Goal: Task Accomplishment & Management: Use online tool/utility

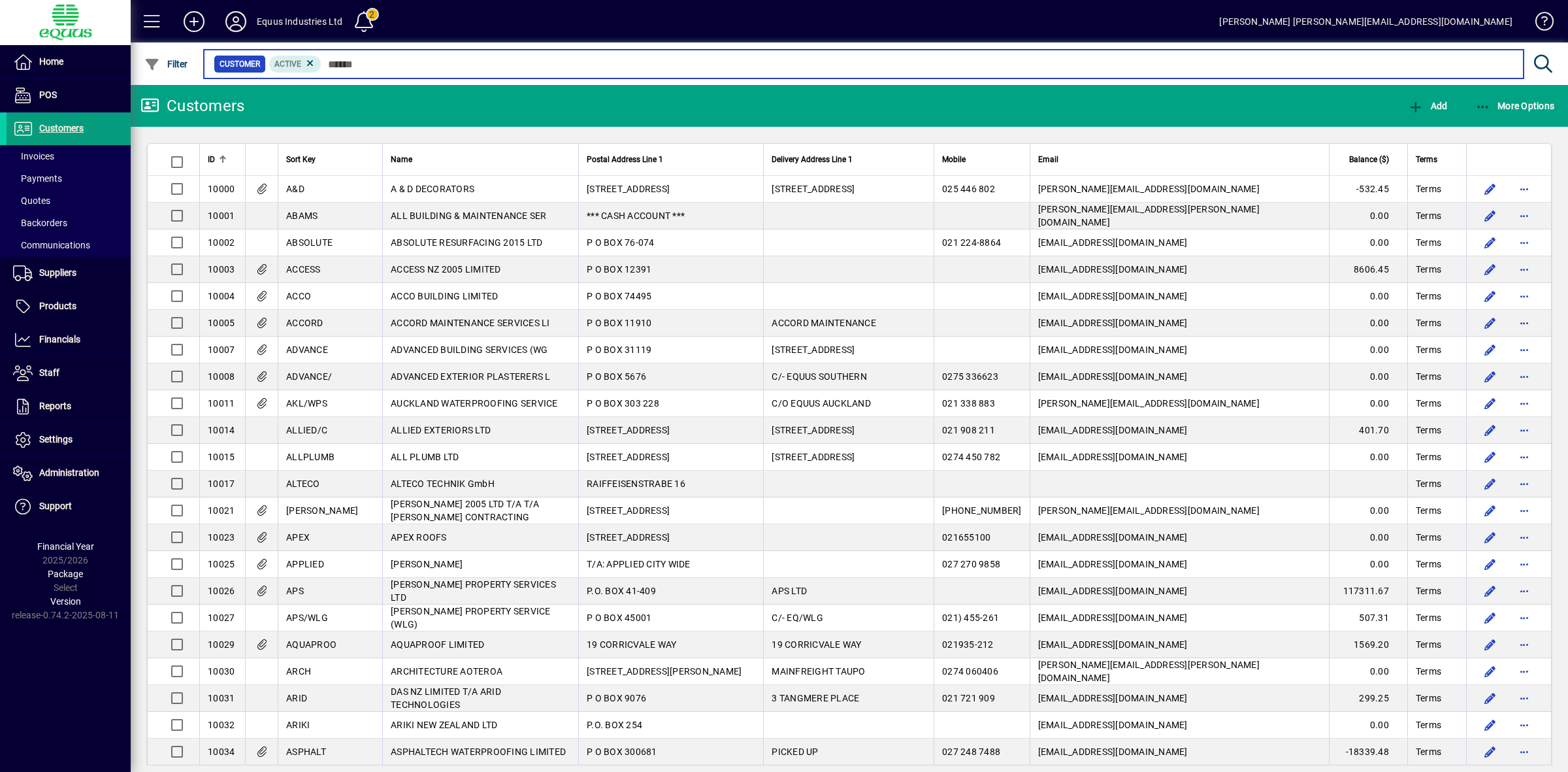
click at [382, 63] on input "text" at bounding box center [917, 63] width 1192 height 18
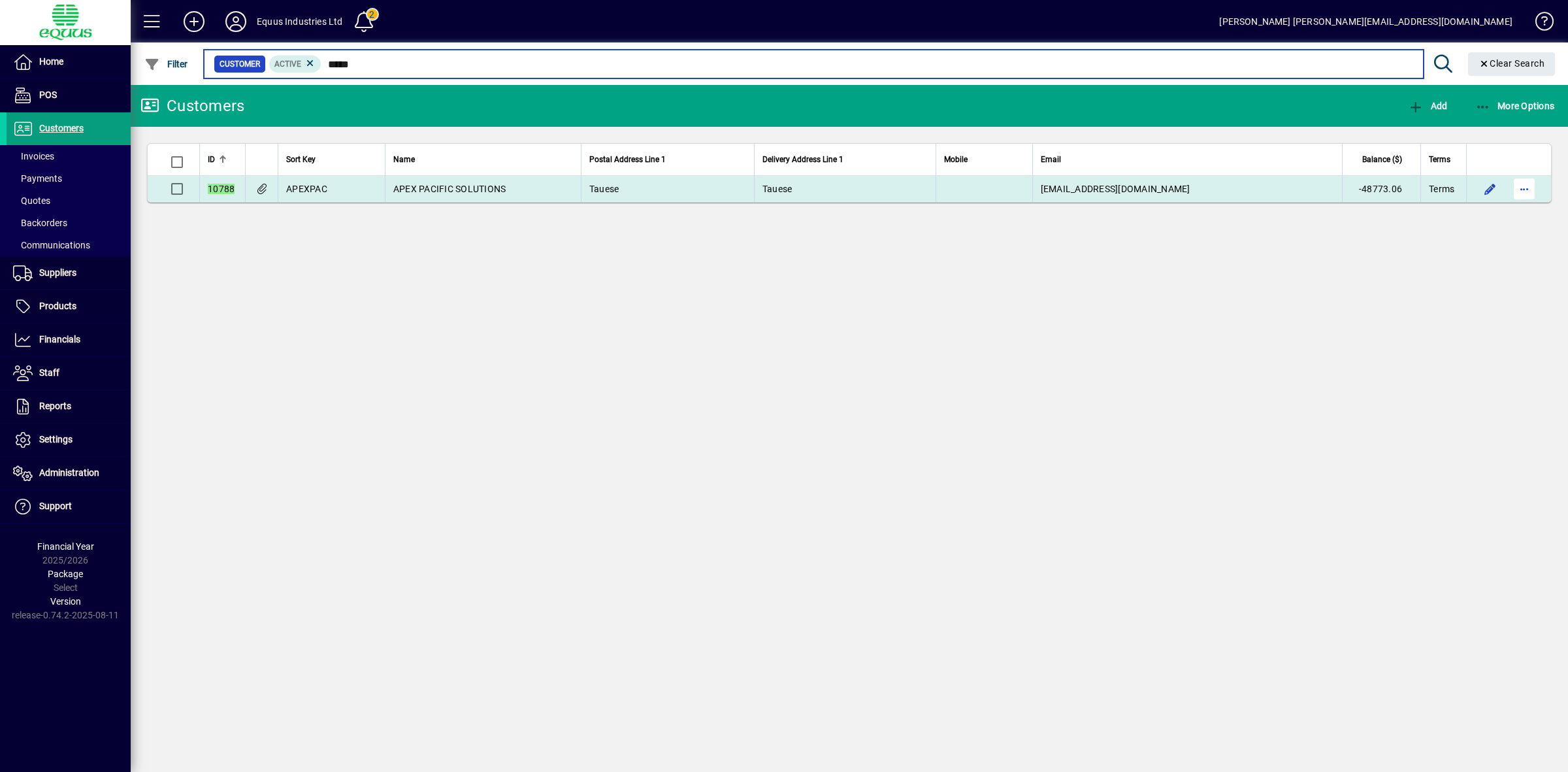
type input "*****"
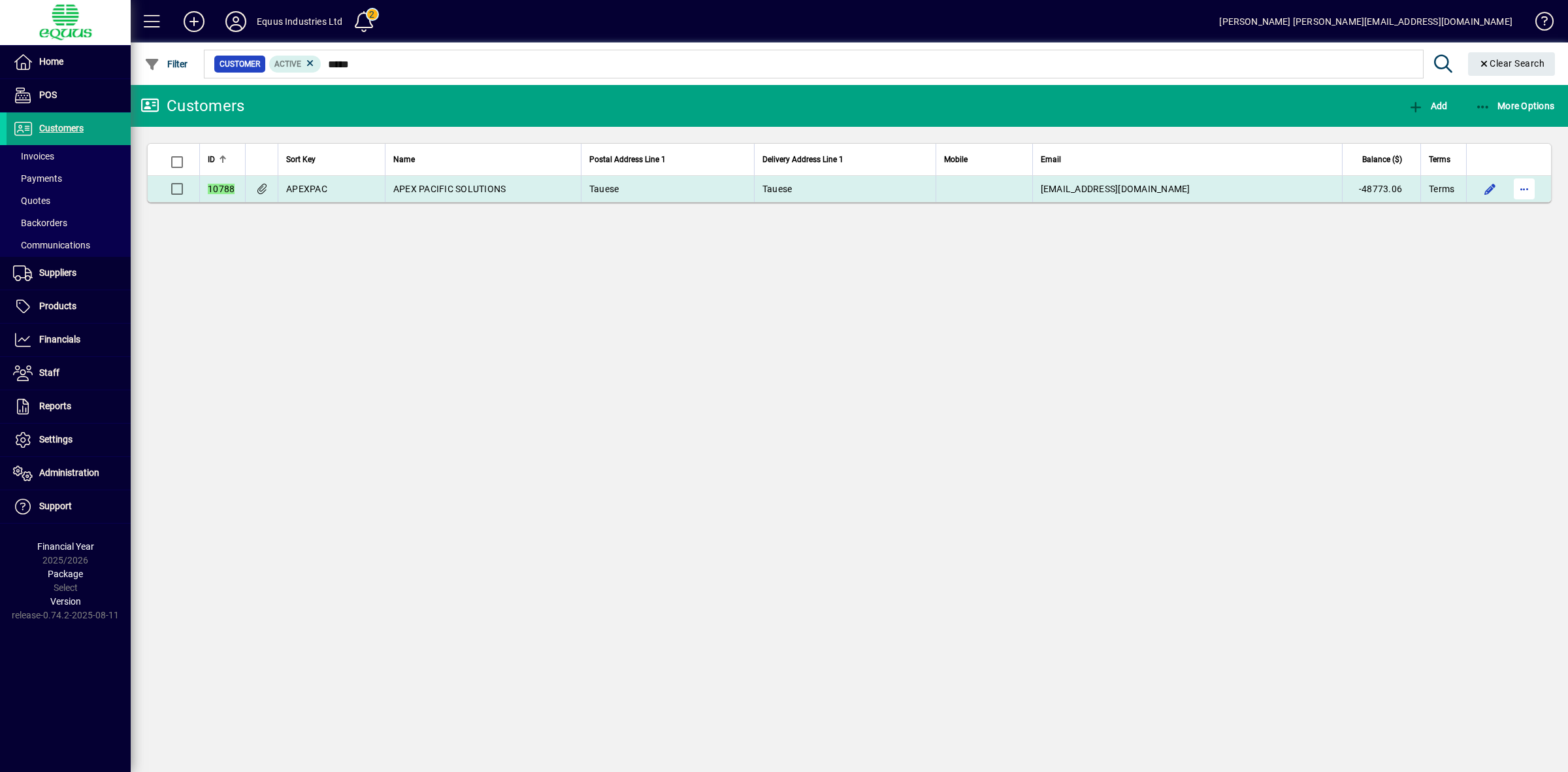
click at [1526, 190] on span "button" at bounding box center [1525, 189] width 32 height 32
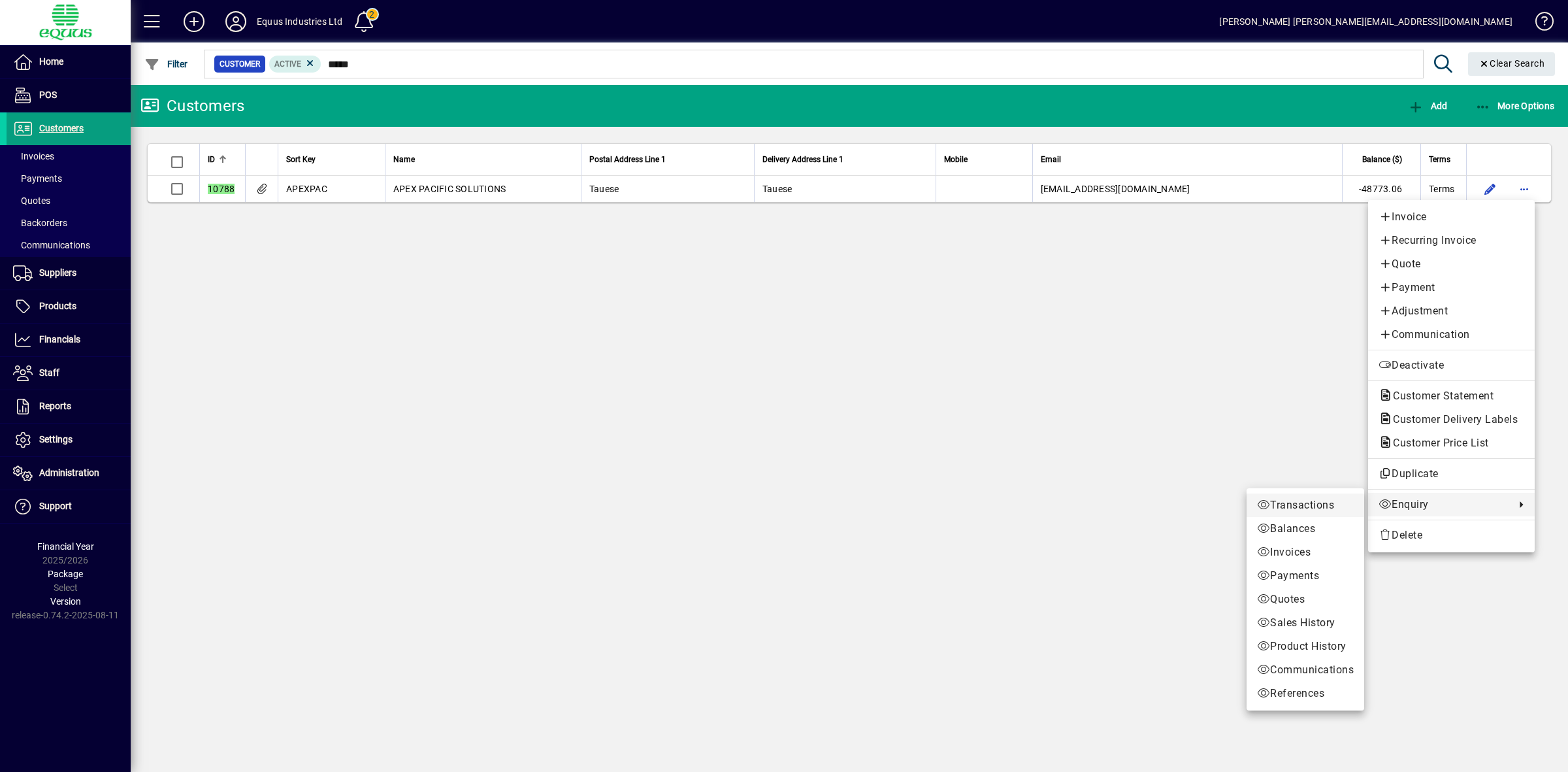
click at [1332, 503] on span "Transactions" at bounding box center [1306, 505] width 96 height 16
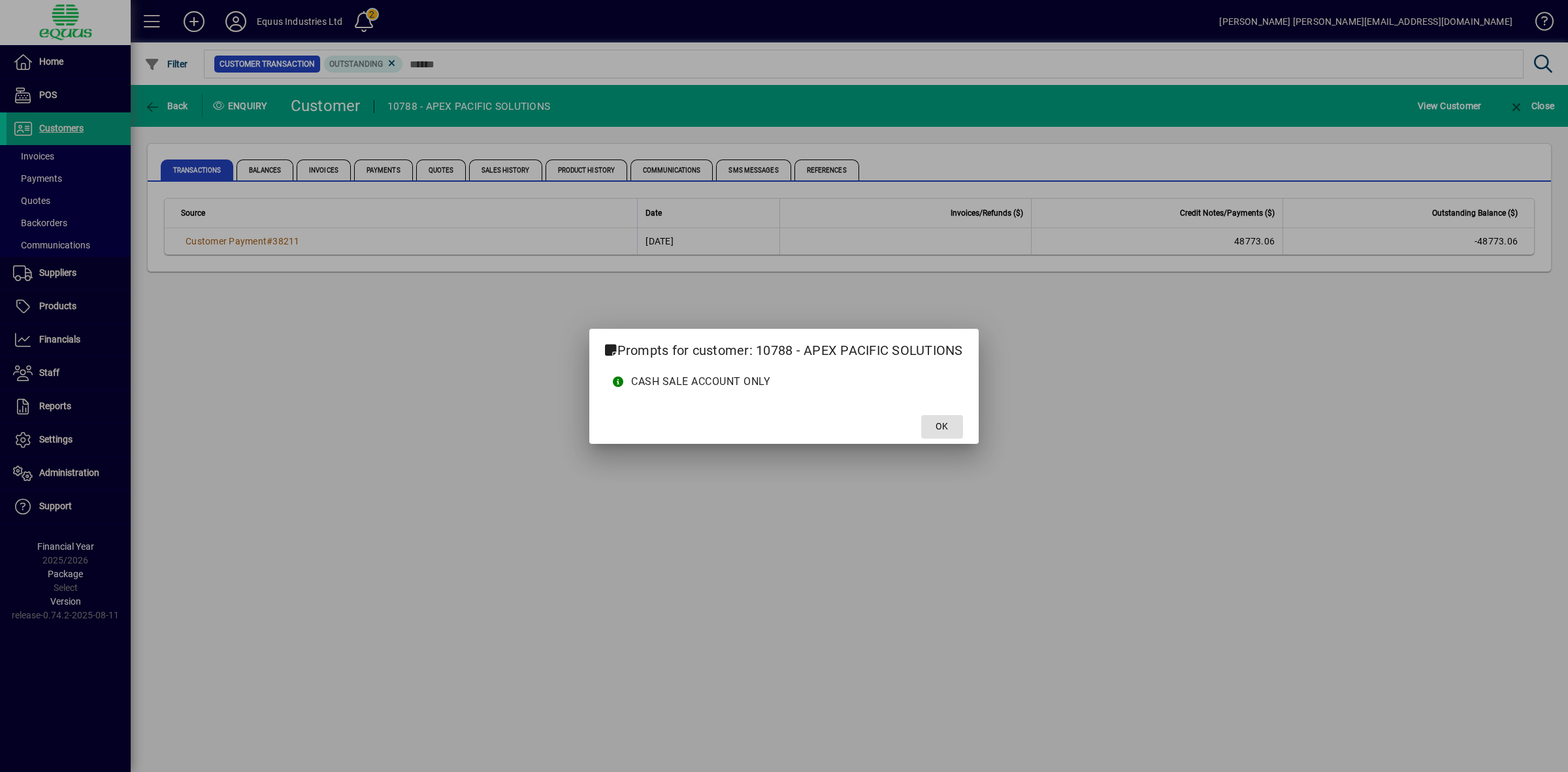
click at [942, 424] on span "OK" at bounding box center [942, 426] width 13 height 13
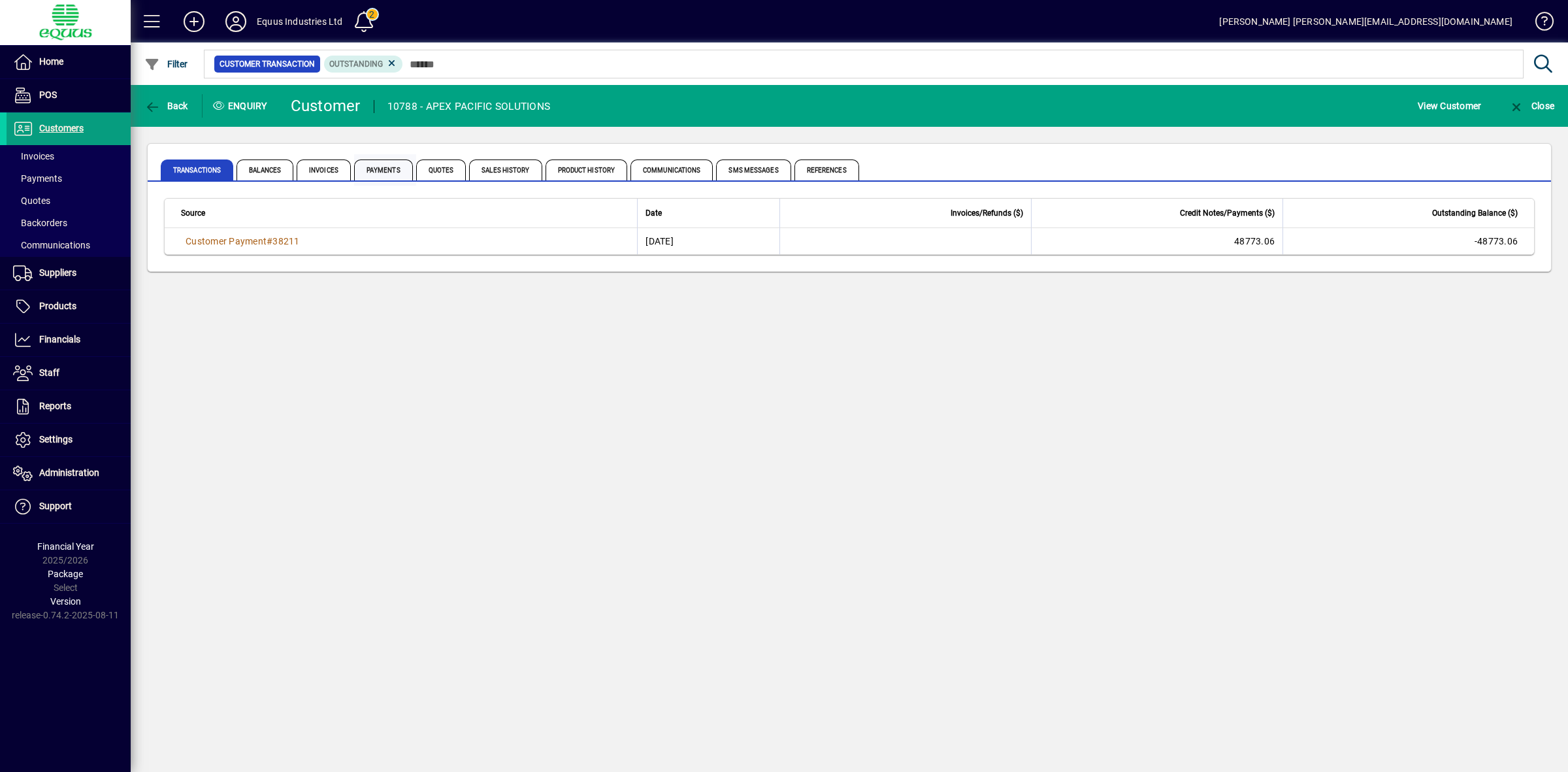
click at [377, 168] on span "Payments" at bounding box center [383, 170] width 58 height 21
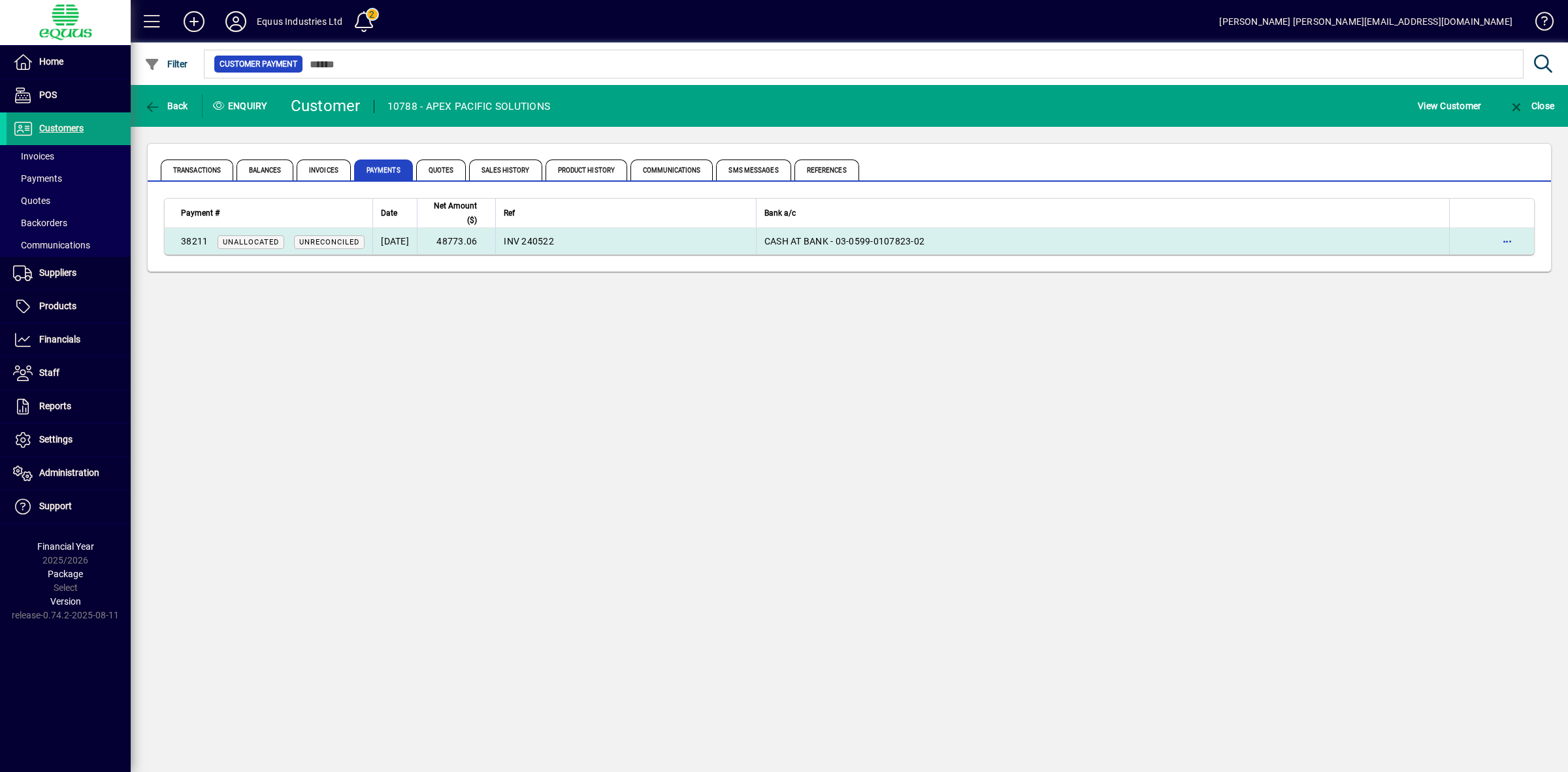
click at [416, 243] on td "[DATE]" at bounding box center [395, 241] width 44 height 26
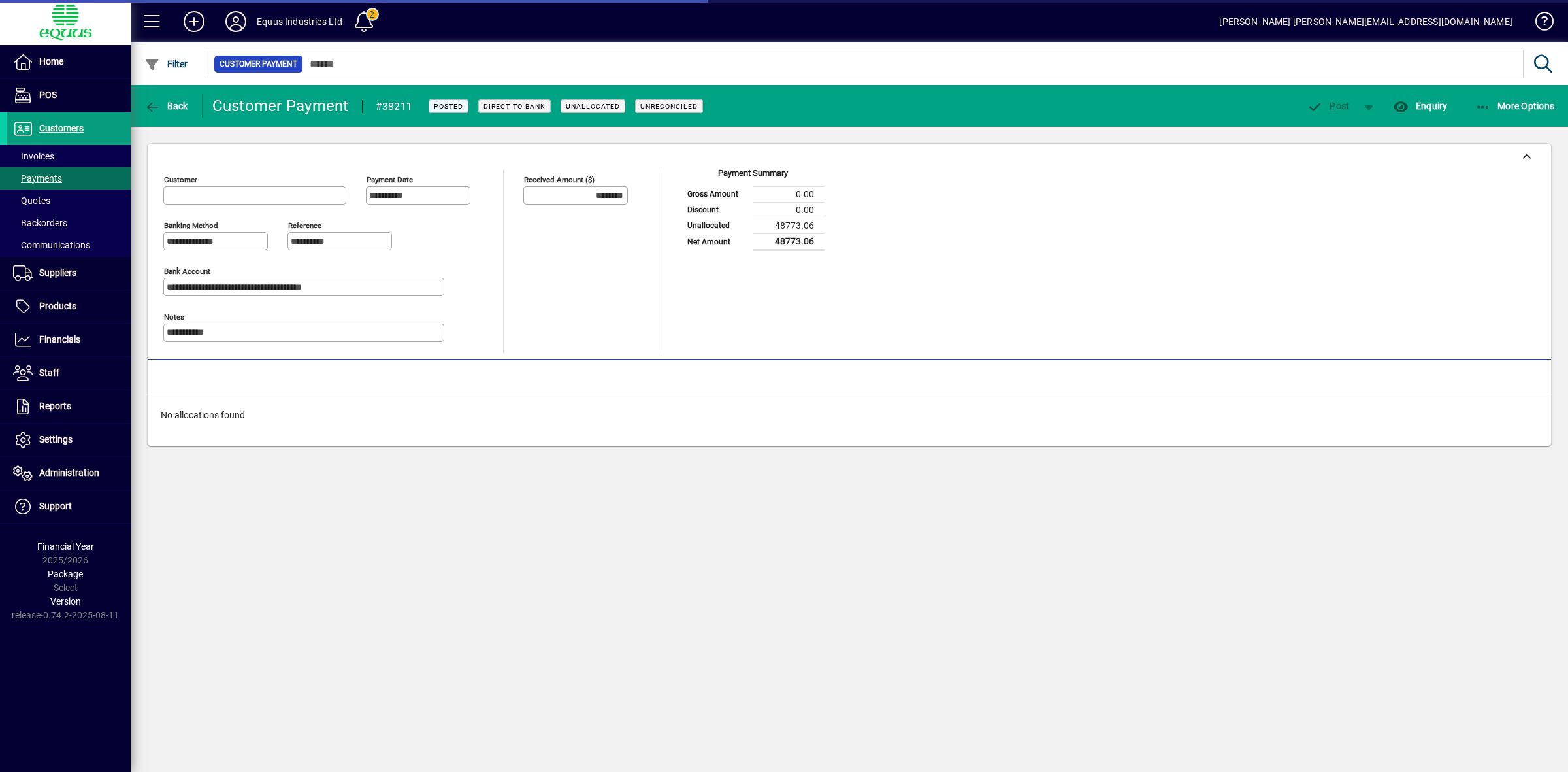
type input "**********"
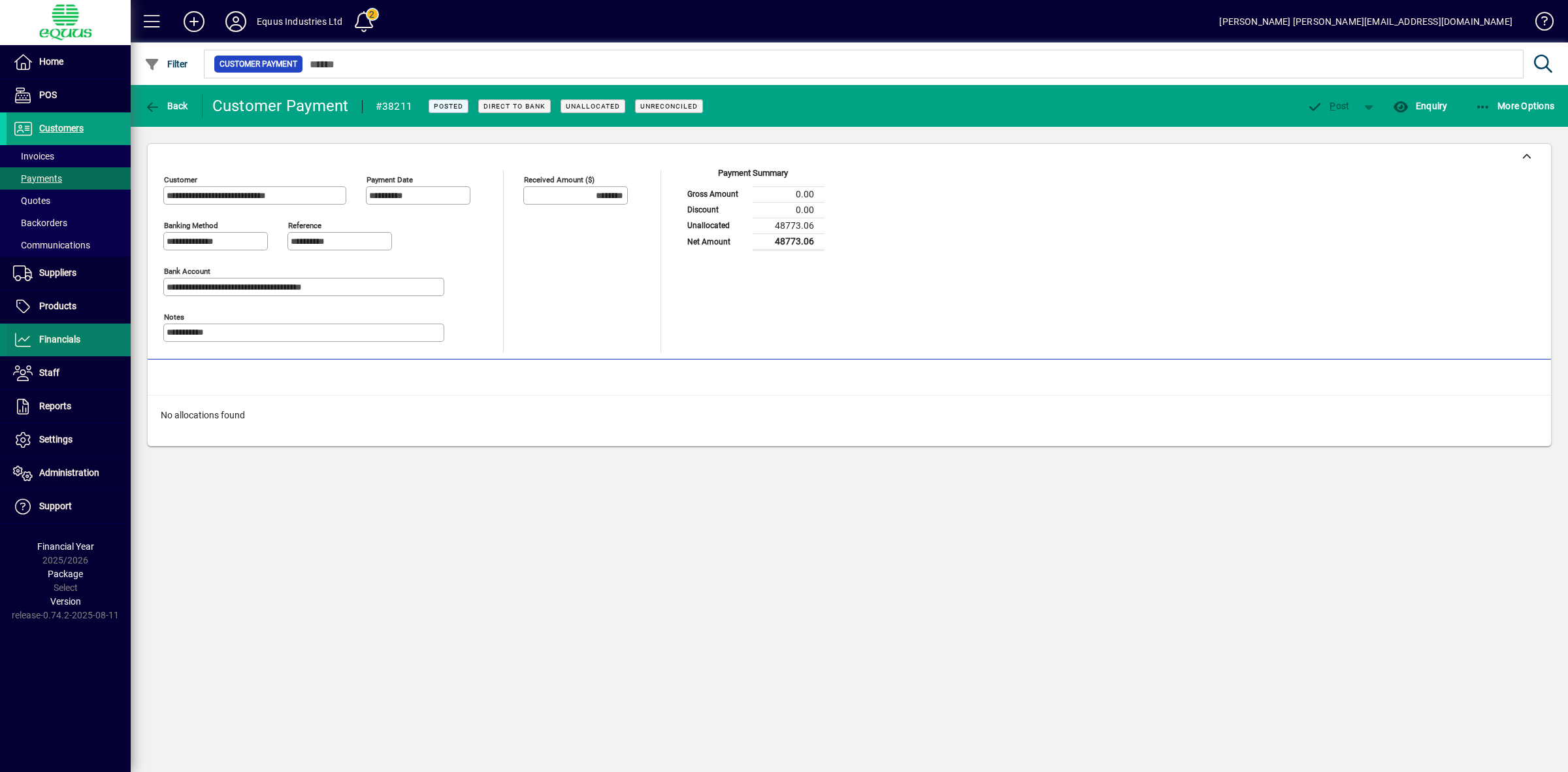
click at [70, 341] on span "Financials" at bounding box center [60, 339] width 41 height 10
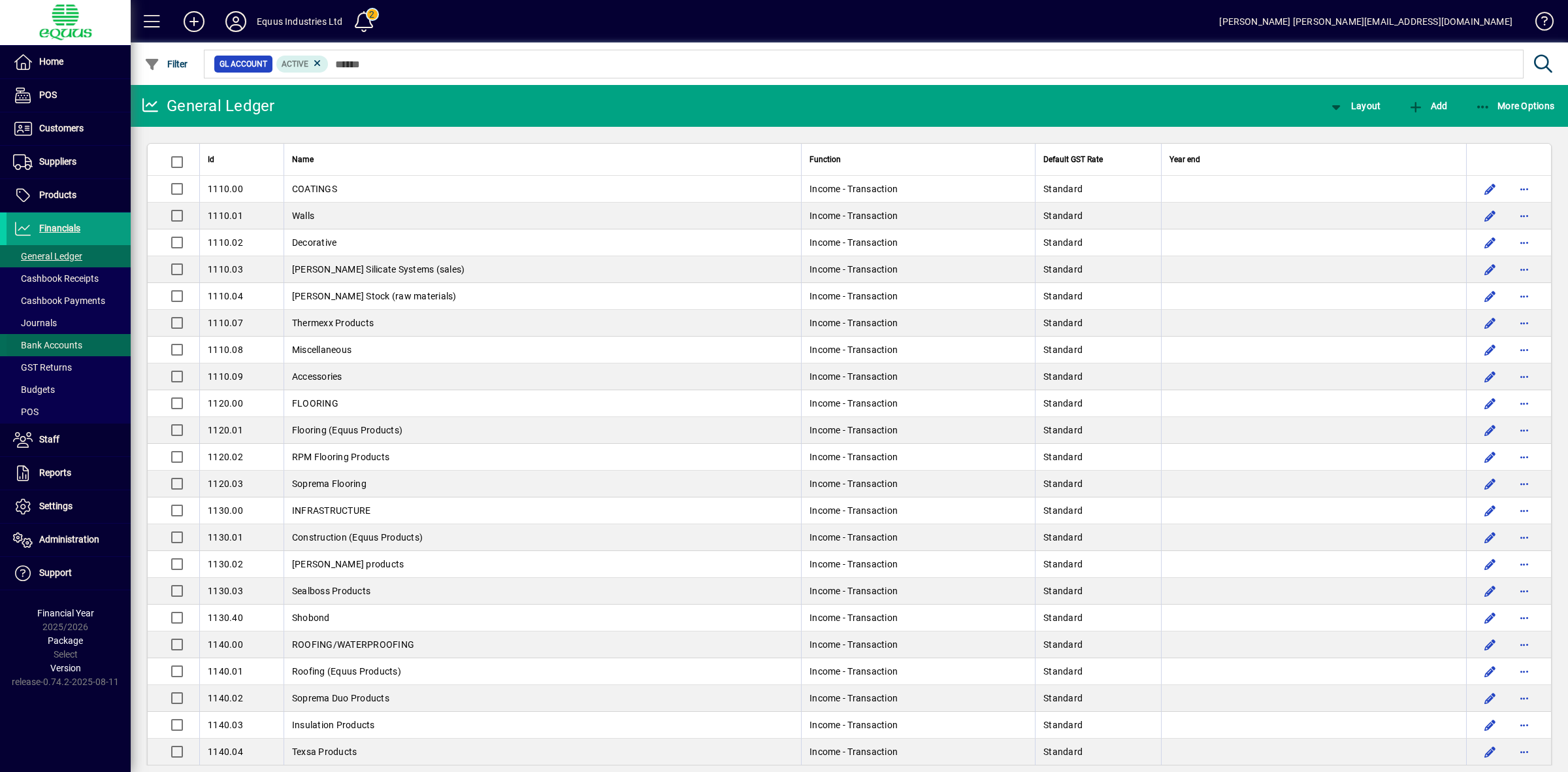
click at [73, 341] on span "Bank Accounts" at bounding box center [48, 345] width 70 height 10
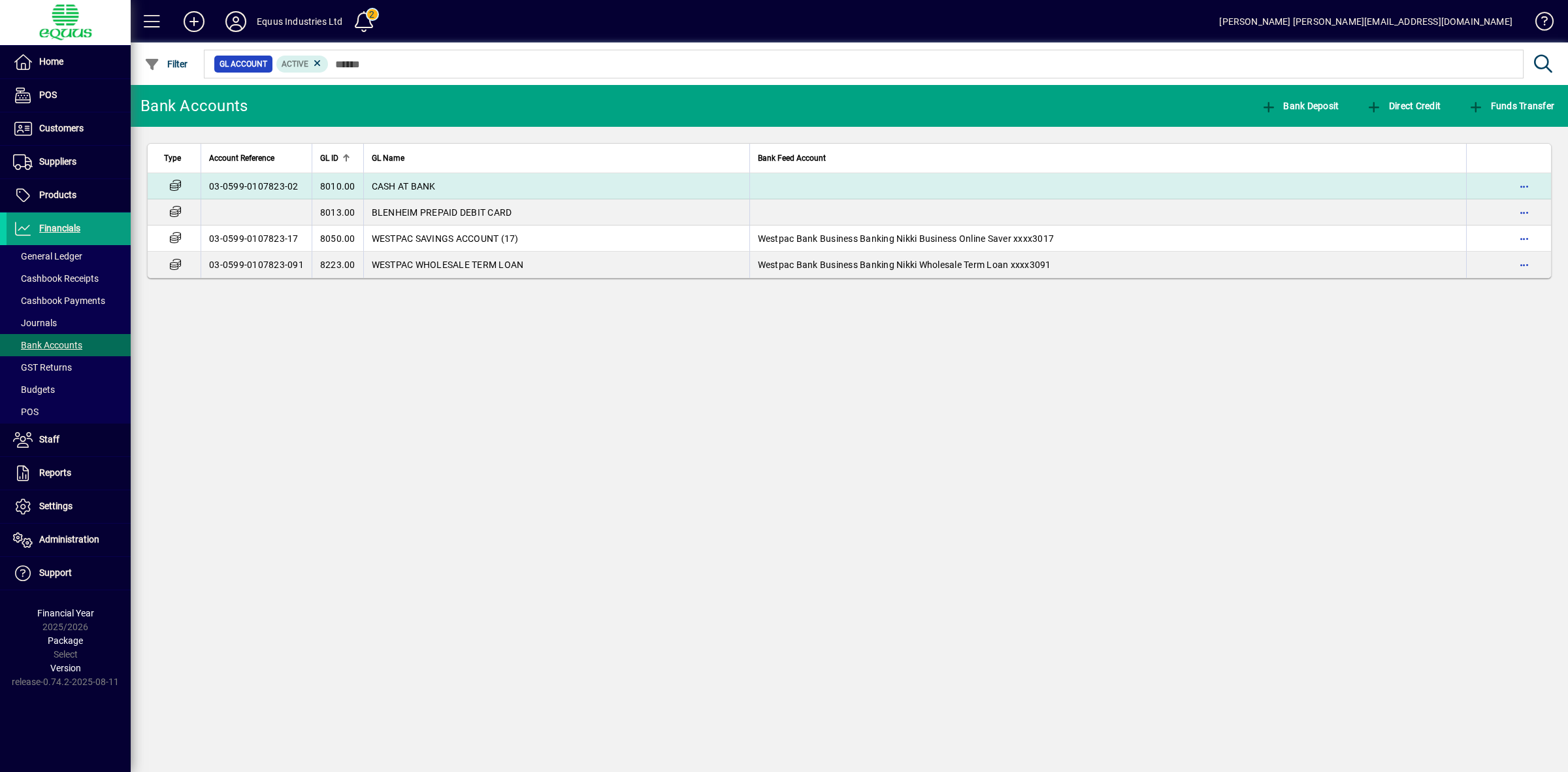
click at [479, 183] on td "CASH AT BANK" at bounding box center [556, 186] width 386 height 26
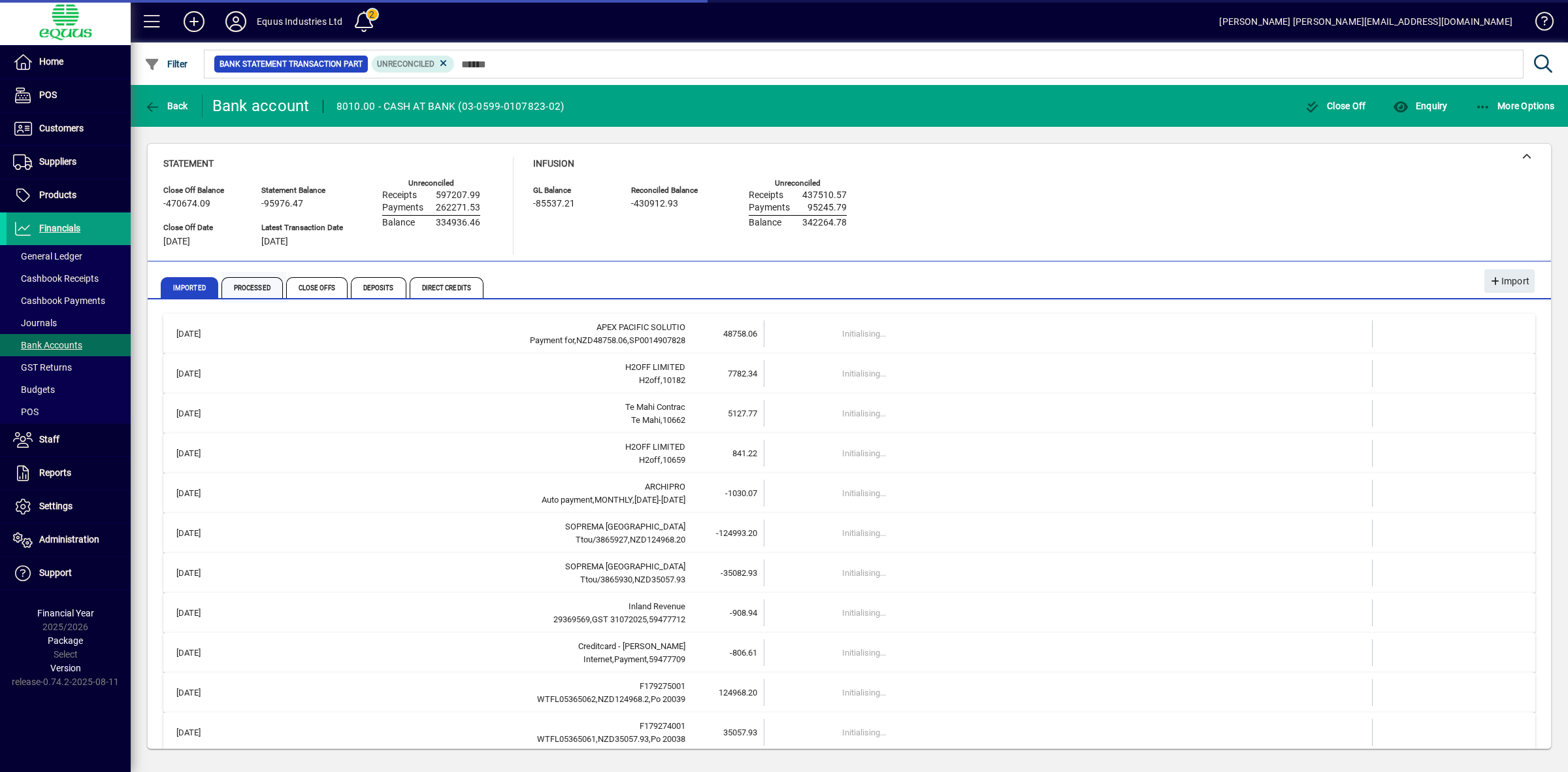
click at [252, 285] on span "Processed" at bounding box center [252, 288] width 62 height 21
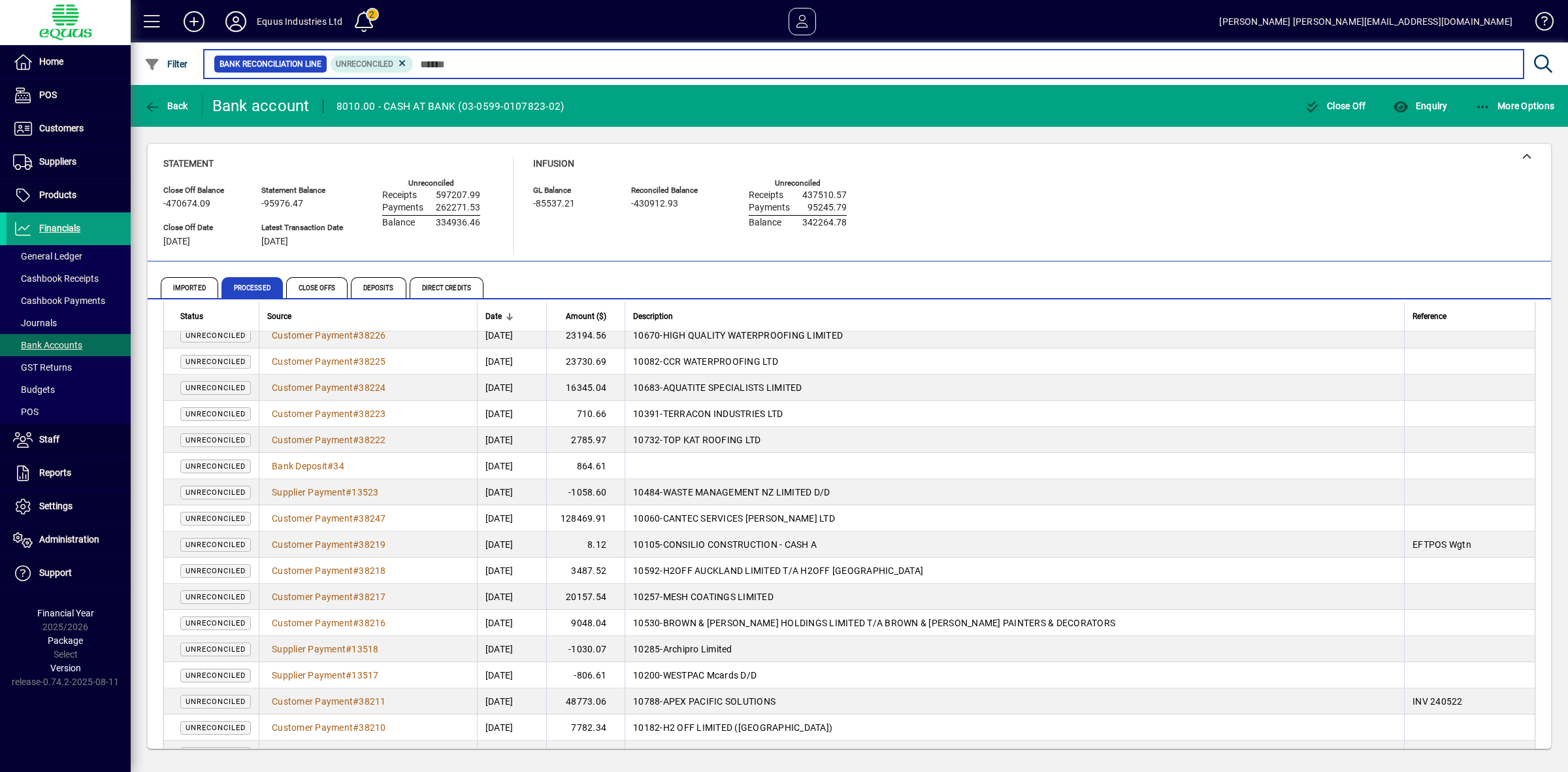
scroll to position [598, 0]
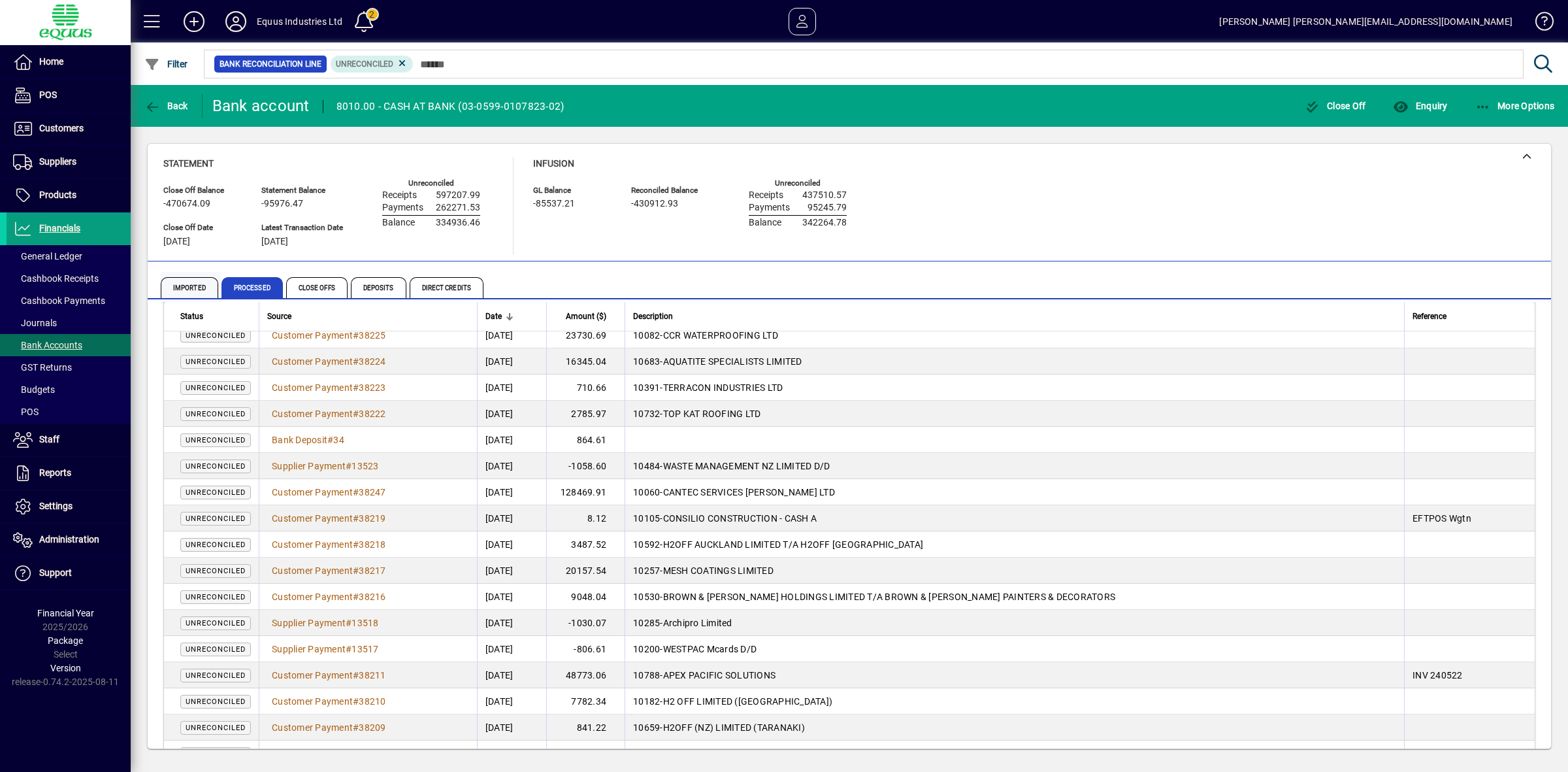
click at [197, 282] on span "Imported" at bounding box center [189, 288] width 58 height 21
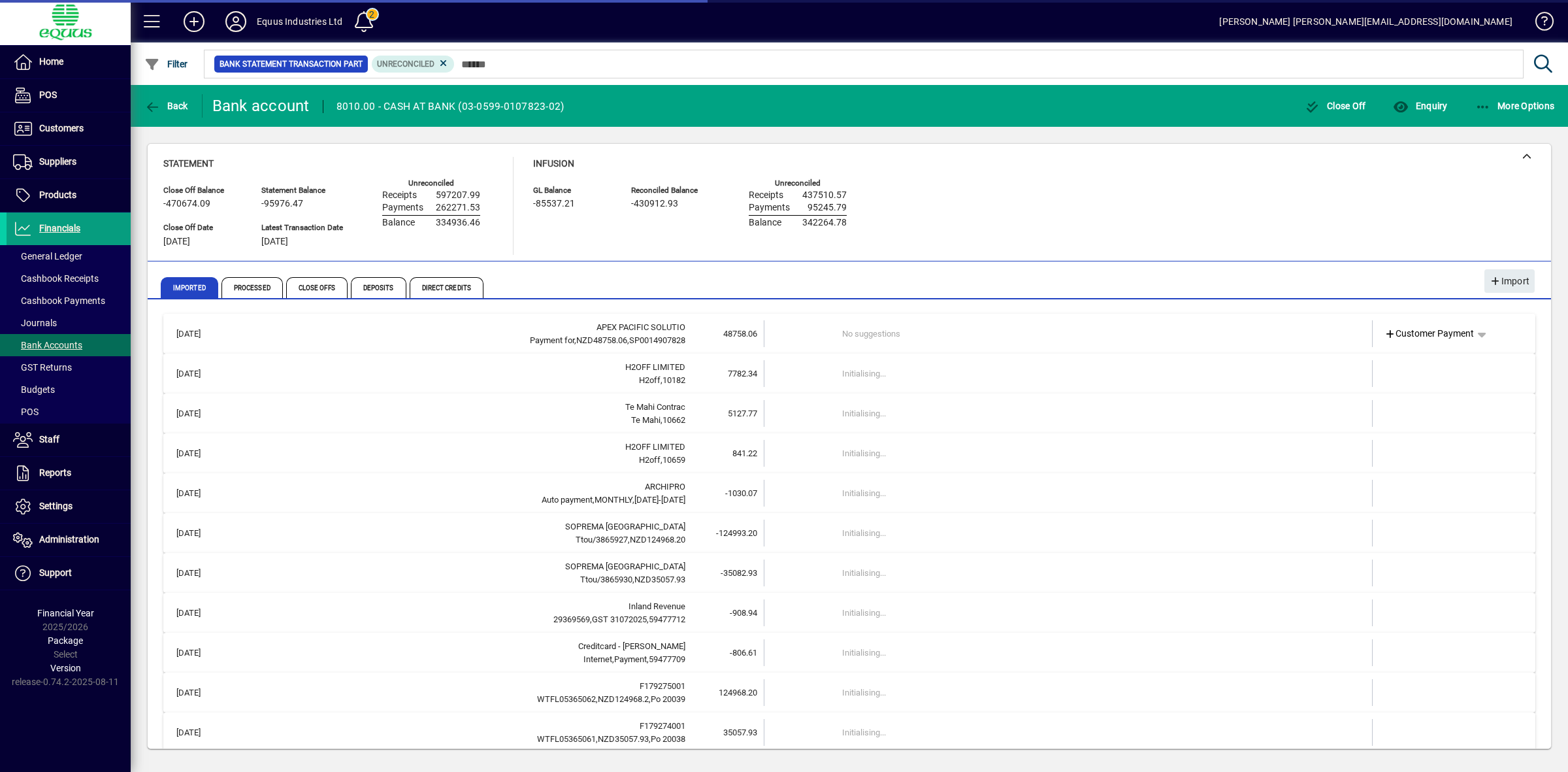
click at [1273, 335] on td "No suggestions" at bounding box center [1069, 333] width 454 height 27
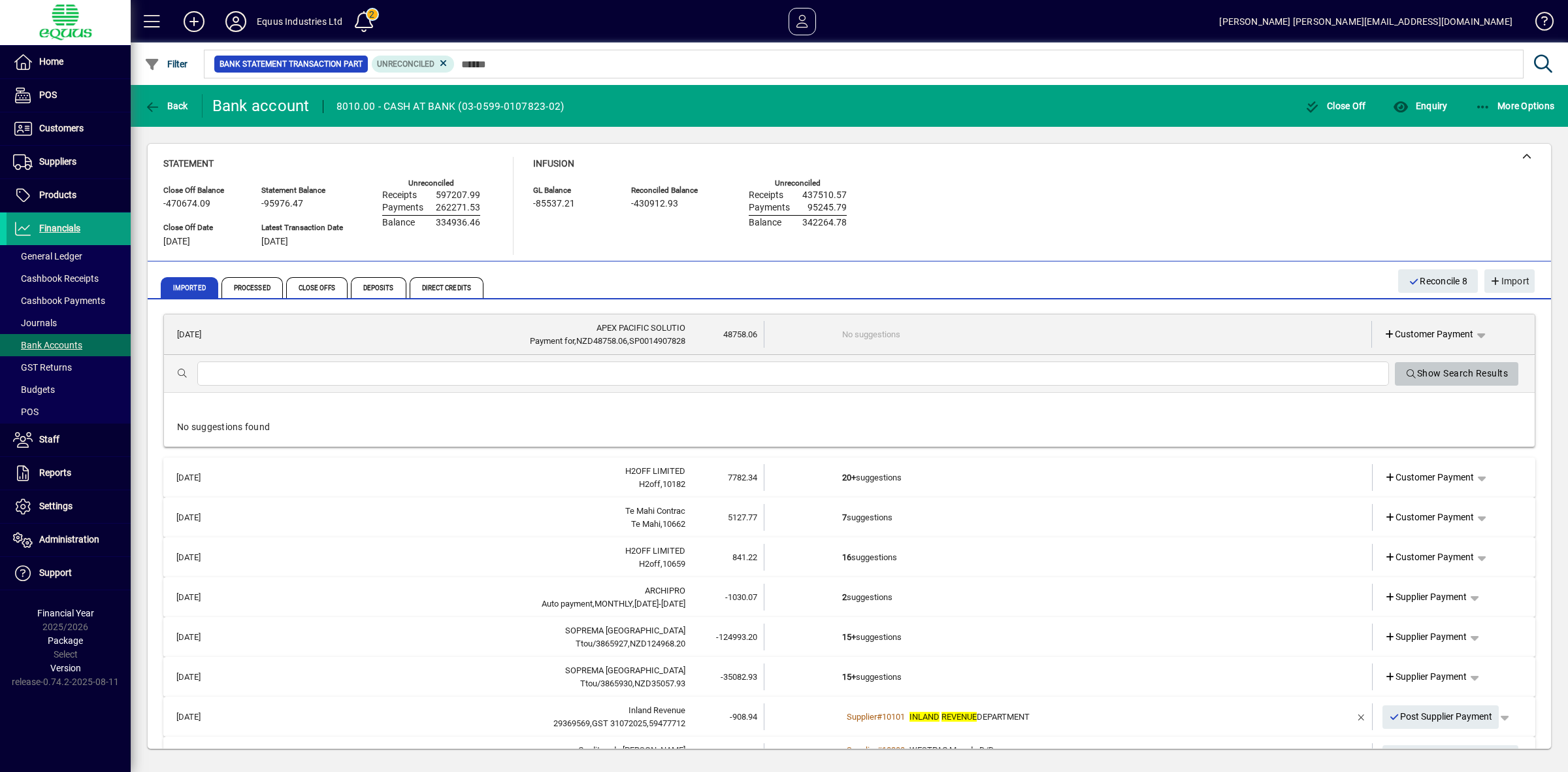
click at [1447, 375] on span "Show Search Results" at bounding box center [1457, 373] width 103 height 21
click at [250, 284] on span "Processed" at bounding box center [252, 288] width 62 height 21
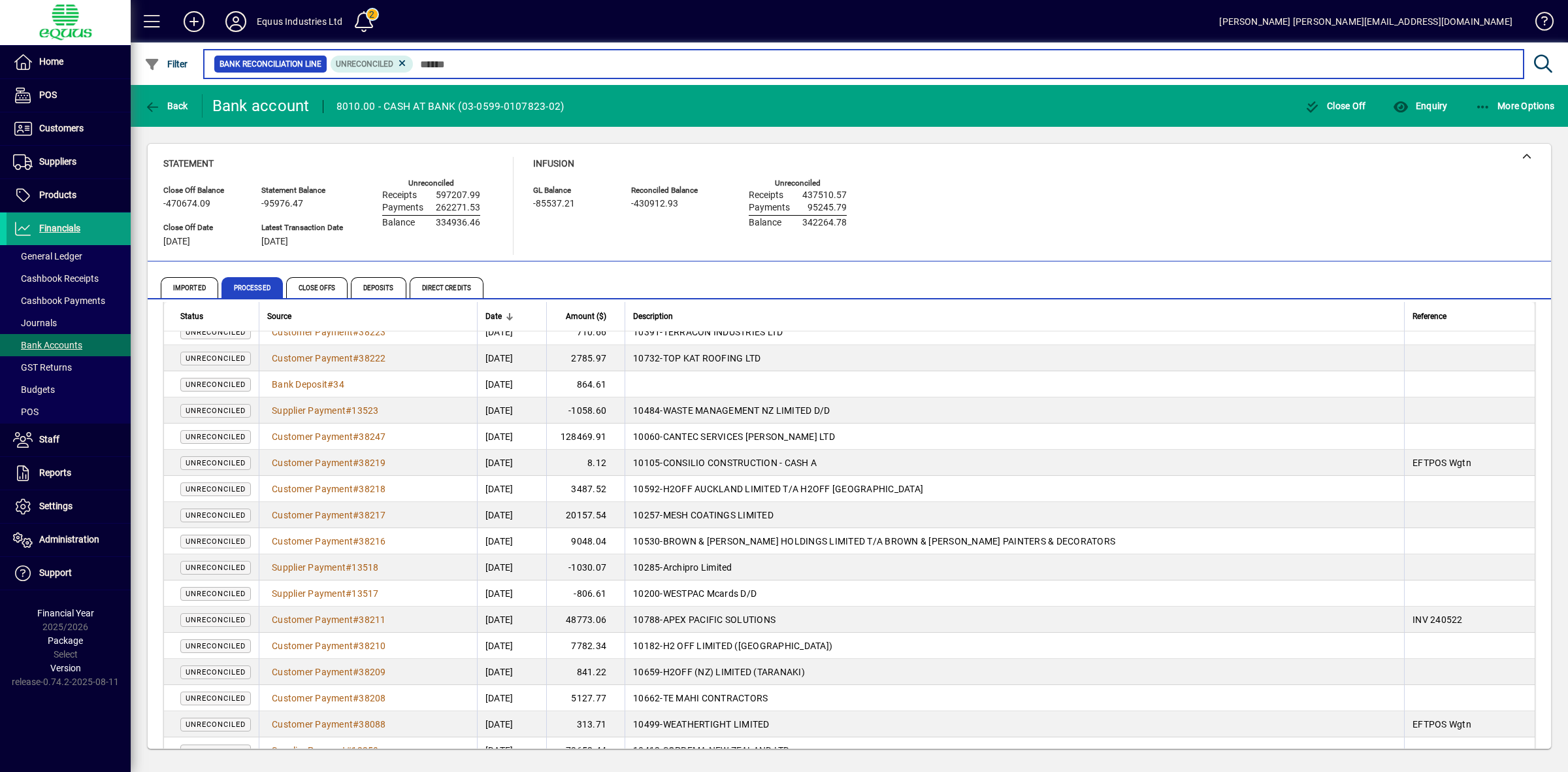
scroll to position [680, 0]
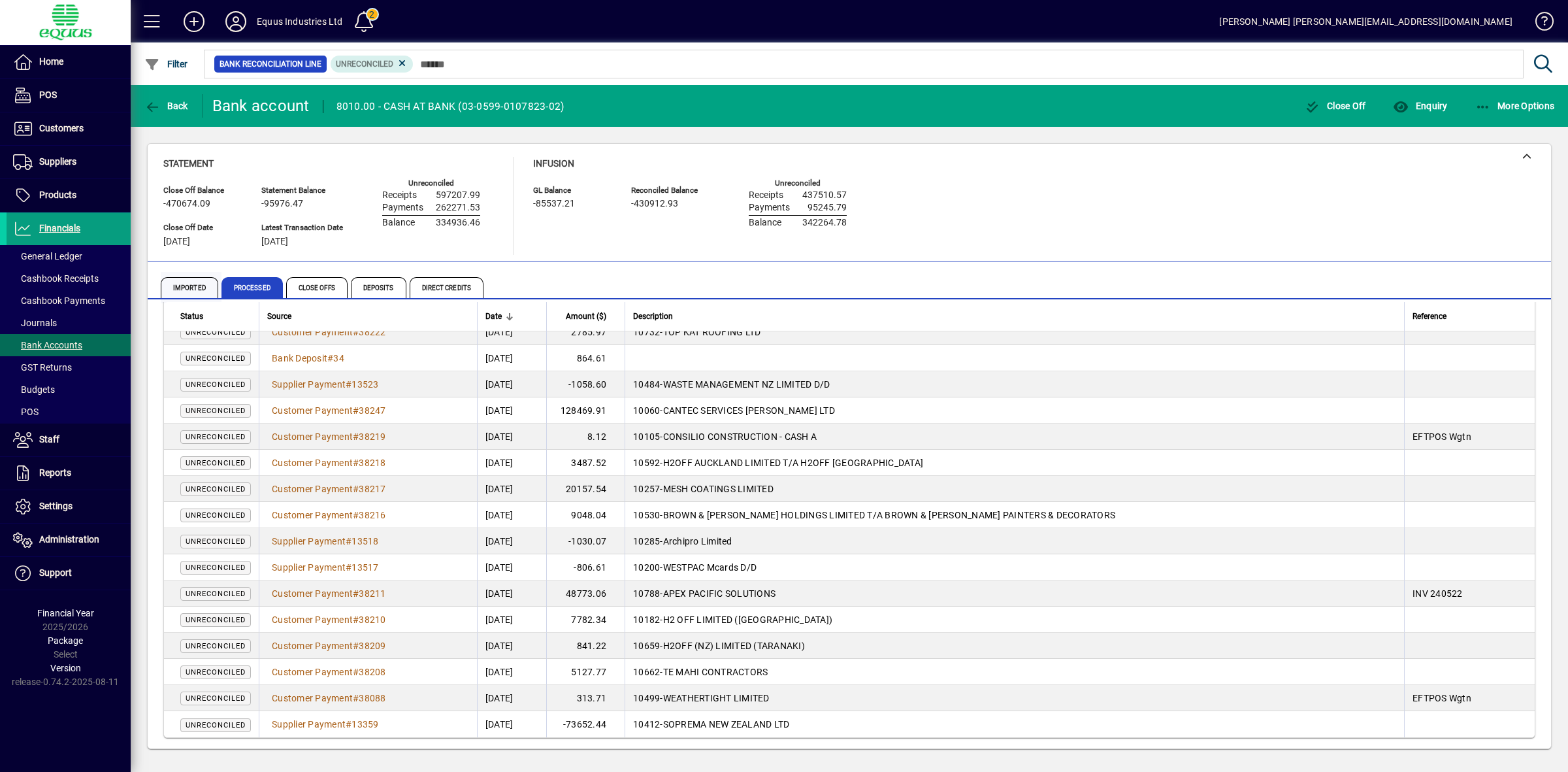
click at [183, 282] on span "Imported" at bounding box center [189, 288] width 58 height 21
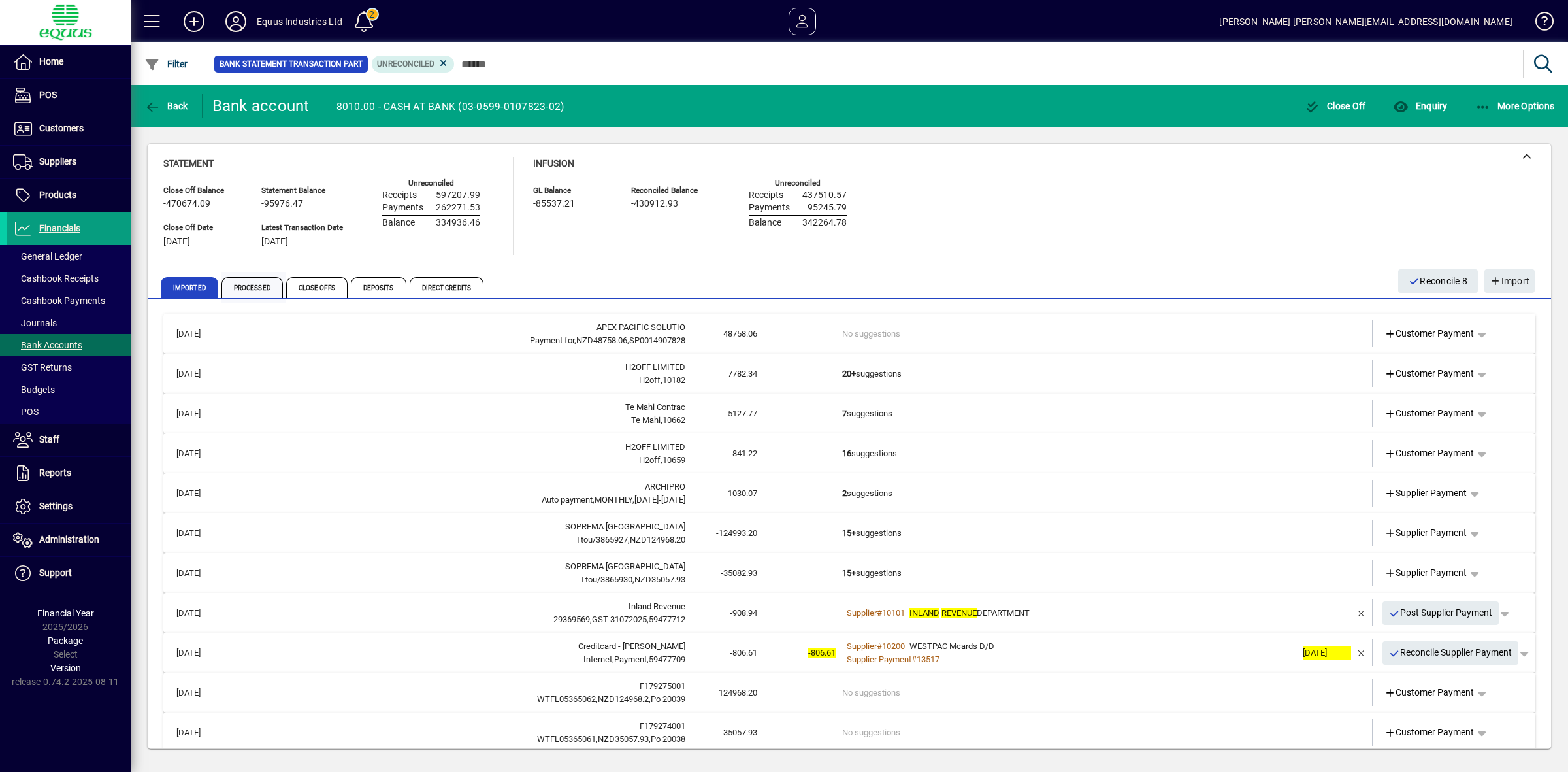
click at [247, 282] on span "Processed" at bounding box center [252, 288] width 62 height 21
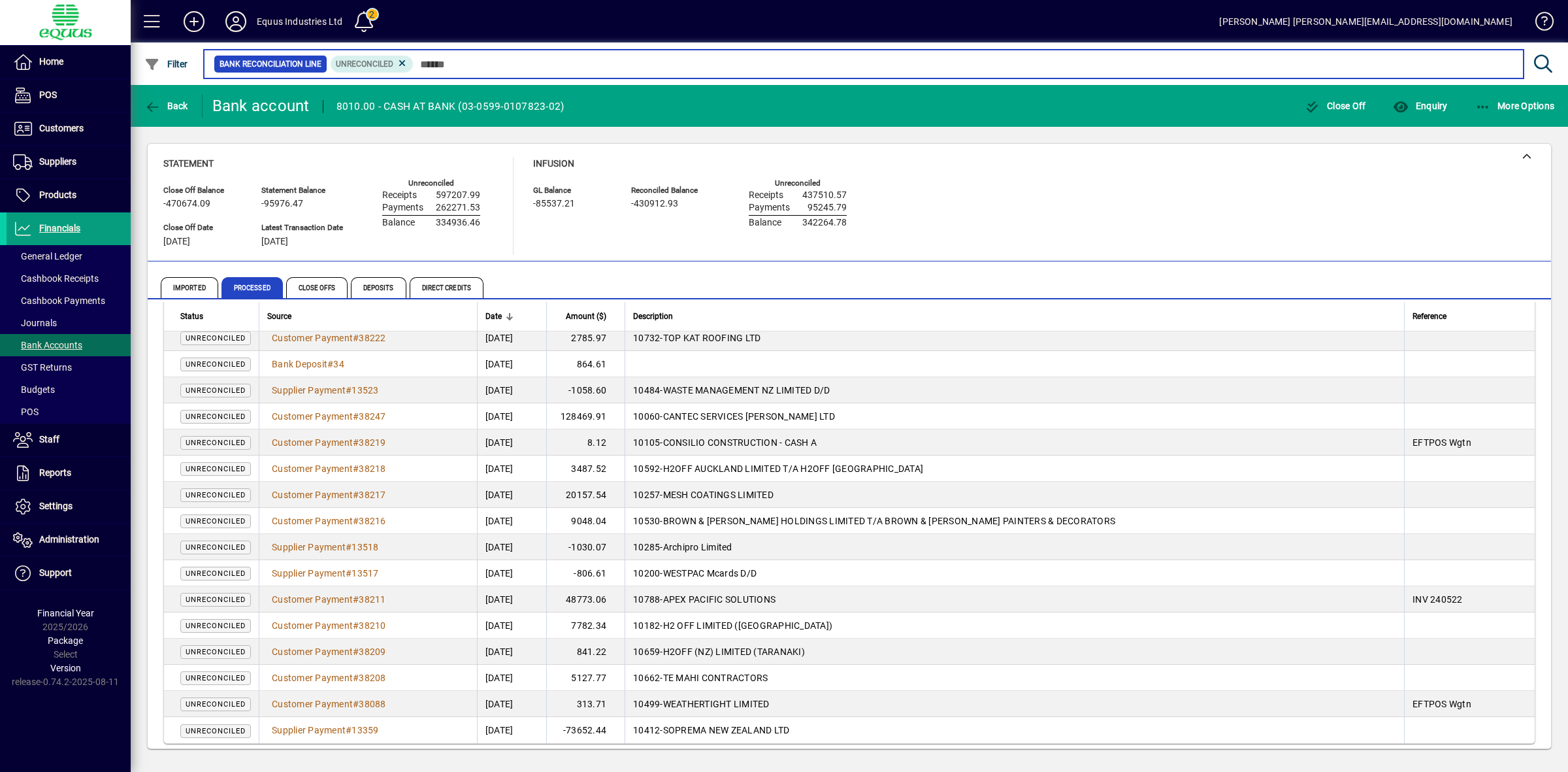
scroll to position [680, 0]
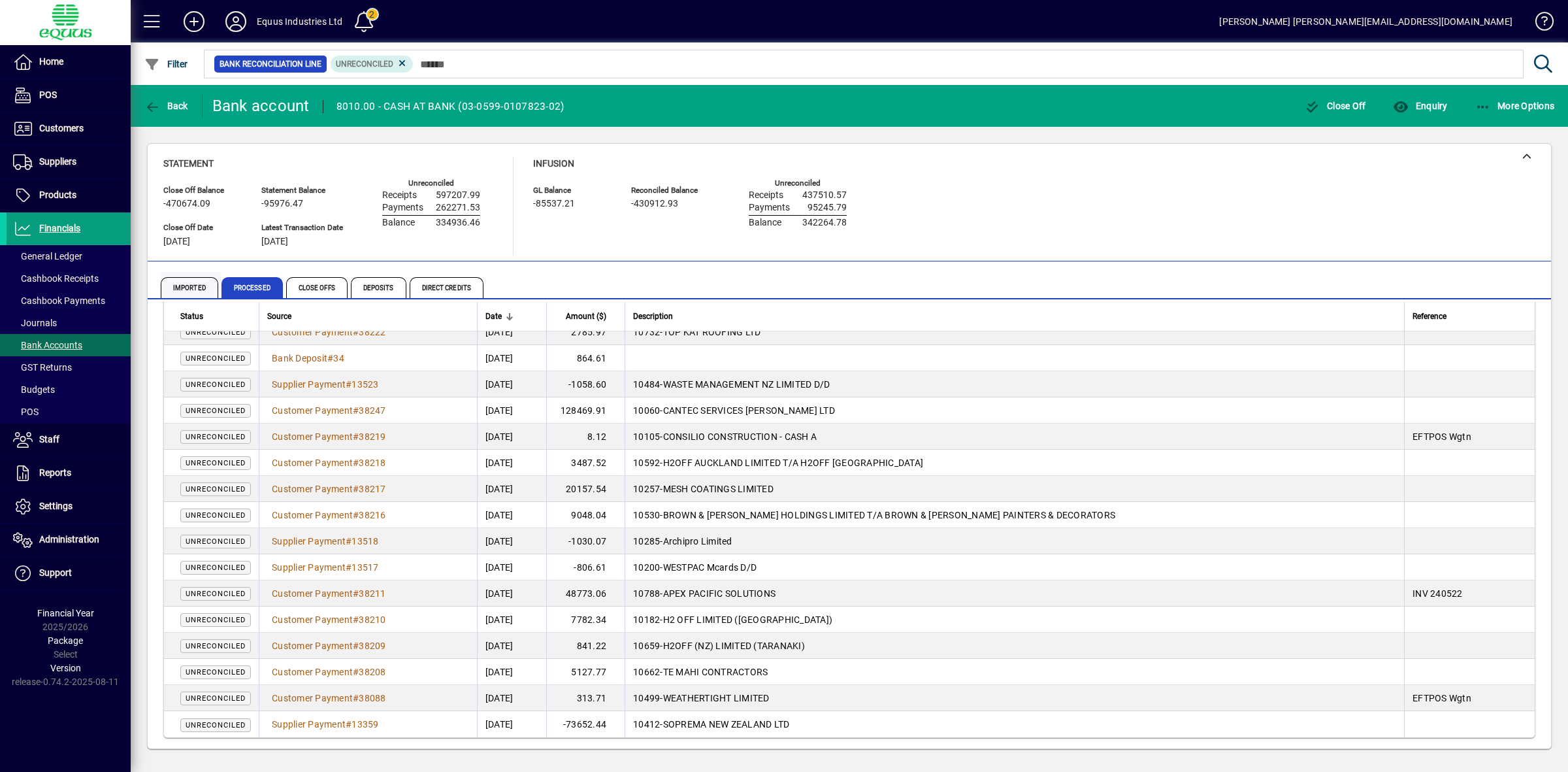
click at [201, 288] on span "Imported" at bounding box center [189, 288] width 58 height 21
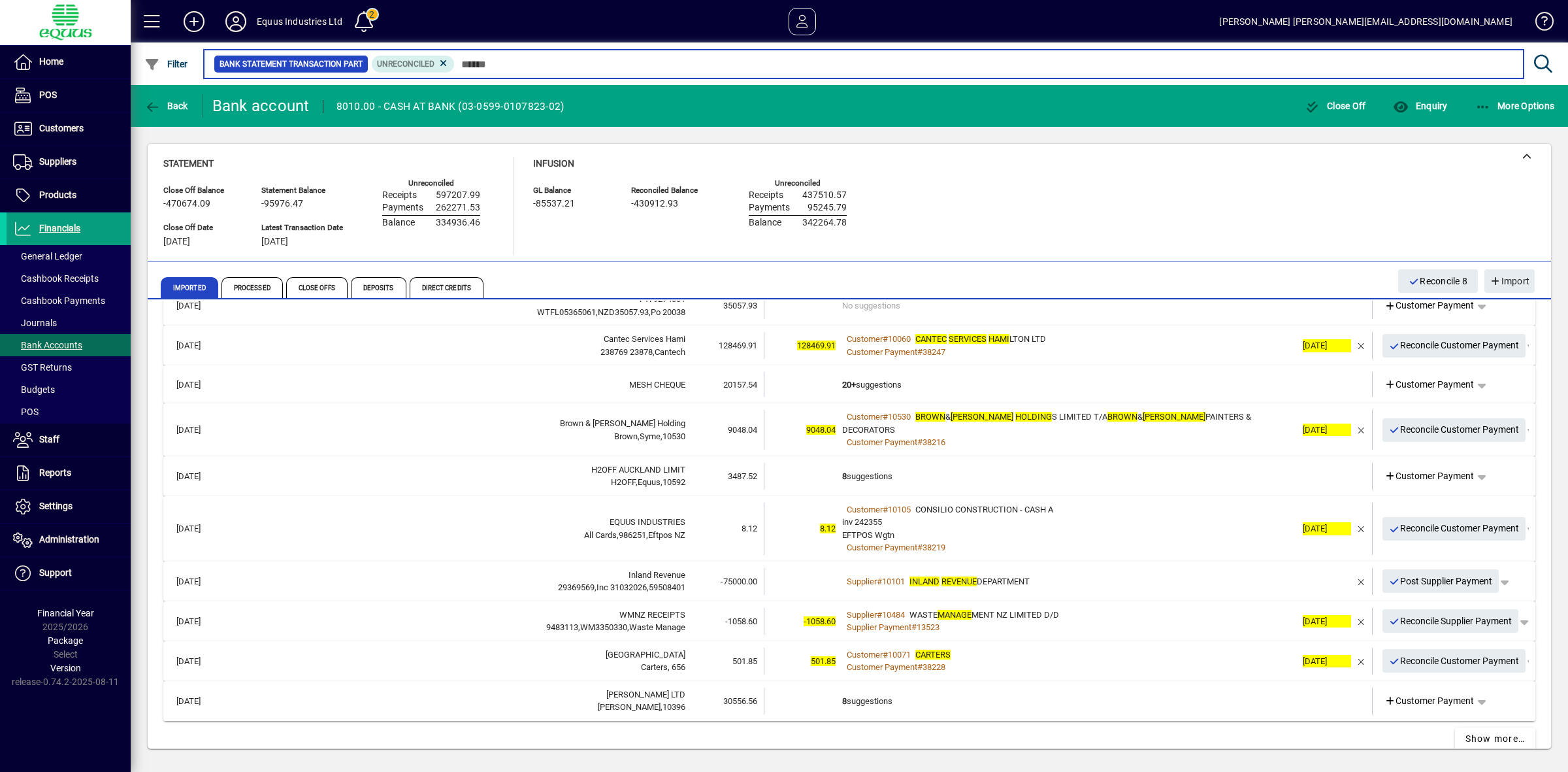
scroll to position [433, 0]
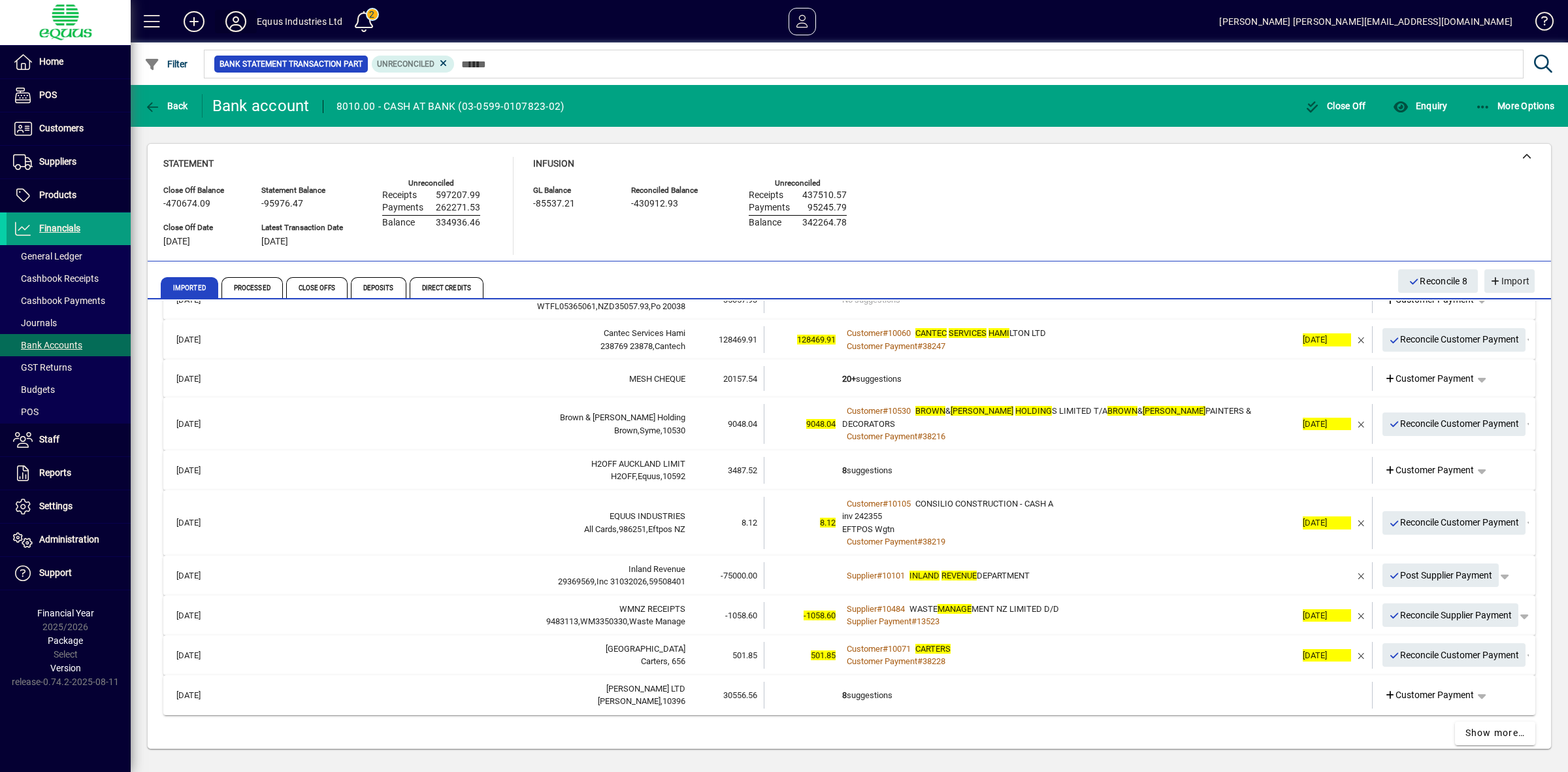
click at [232, 17] on icon at bounding box center [235, 21] width 26 height 21
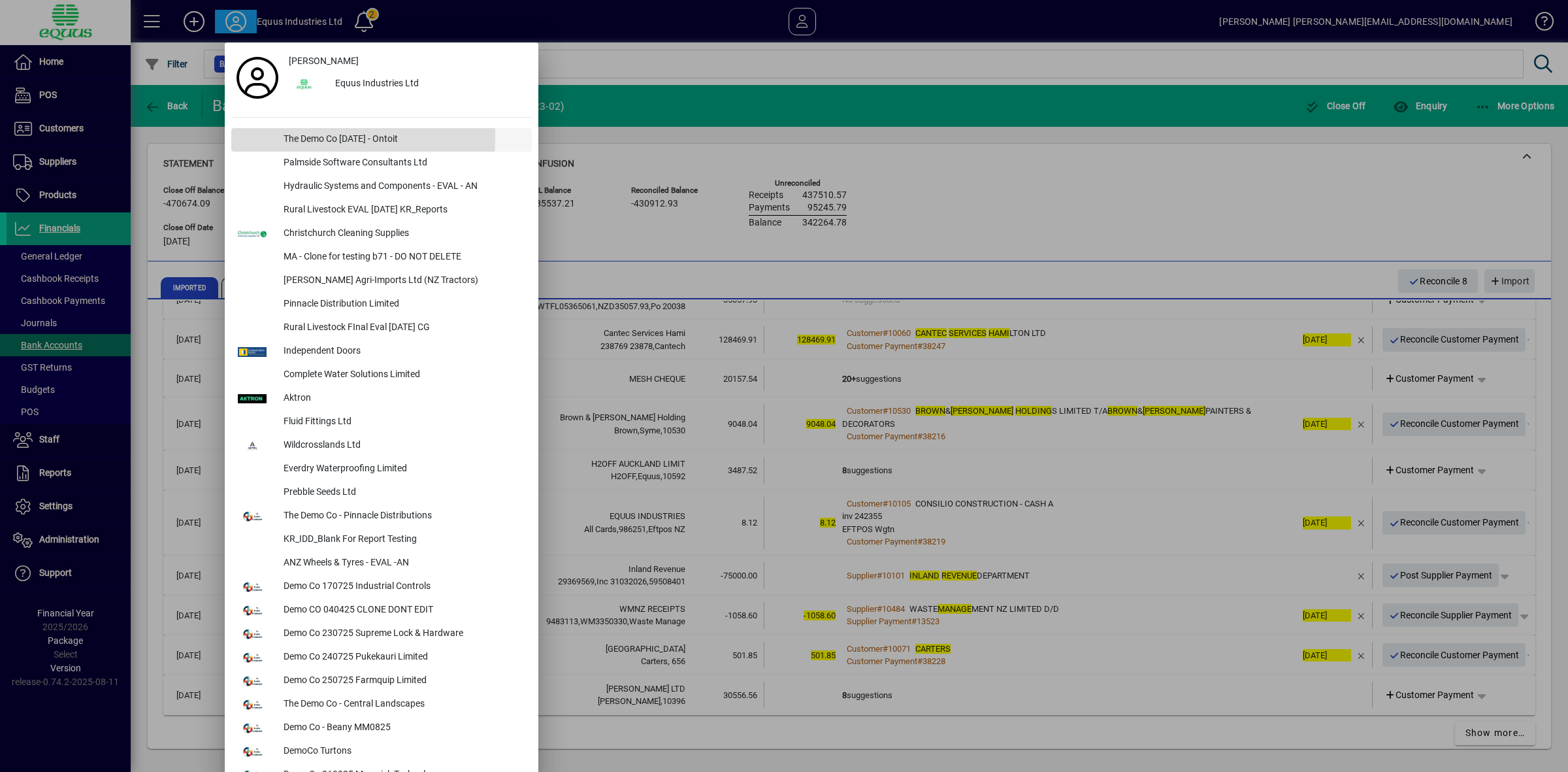
click at [314, 137] on div "The Demo Co [DATE] - Ontoit" at bounding box center [403, 140] width 259 height 24
